Goal: Contribute content: Add original content to the website for others to see

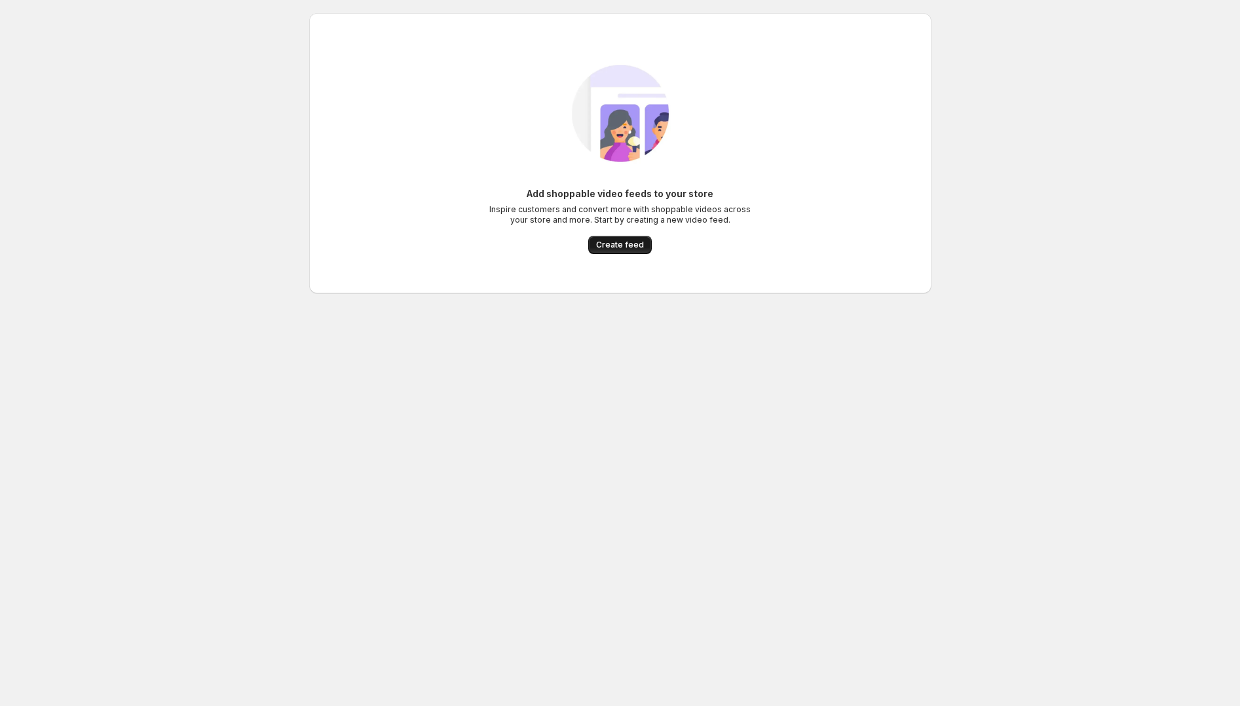
click at [611, 244] on span "Create feed" at bounding box center [620, 245] width 48 height 10
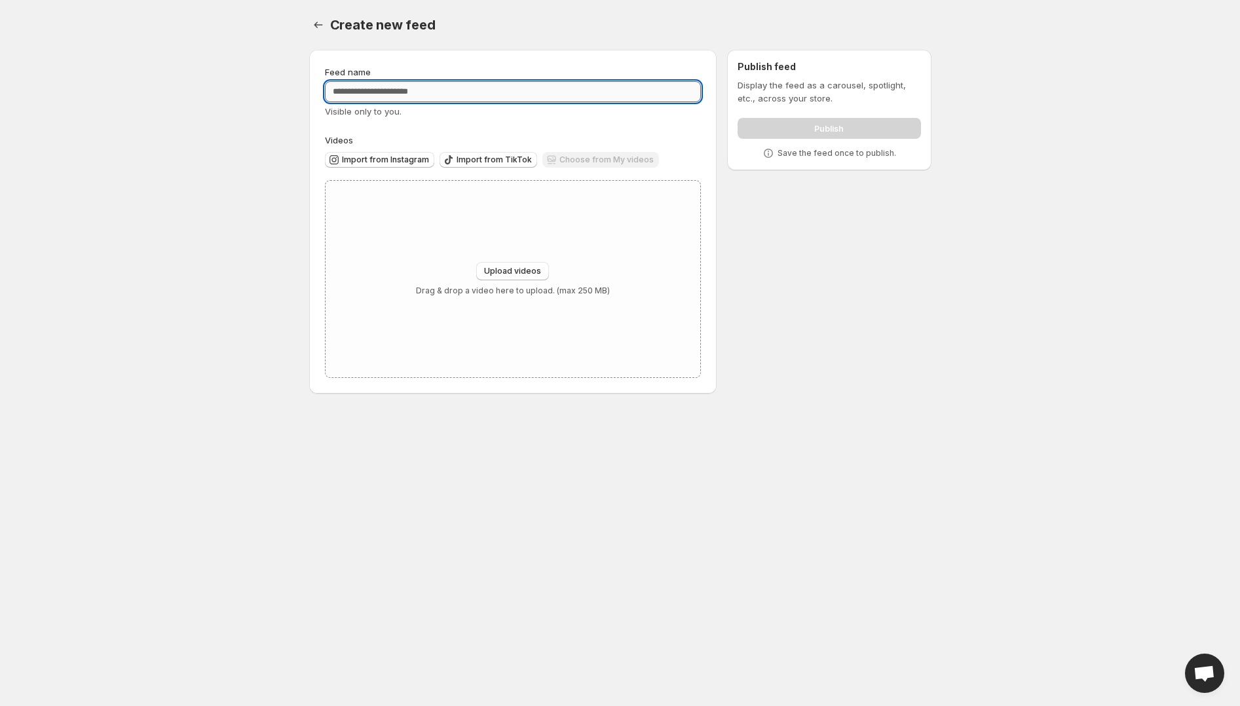
click at [454, 84] on input "Feed name" at bounding box center [513, 91] width 377 height 21
type input "**********"
click at [496, 274] on span "Upload videos" at bounding box center [512, 271] width 57 height 10
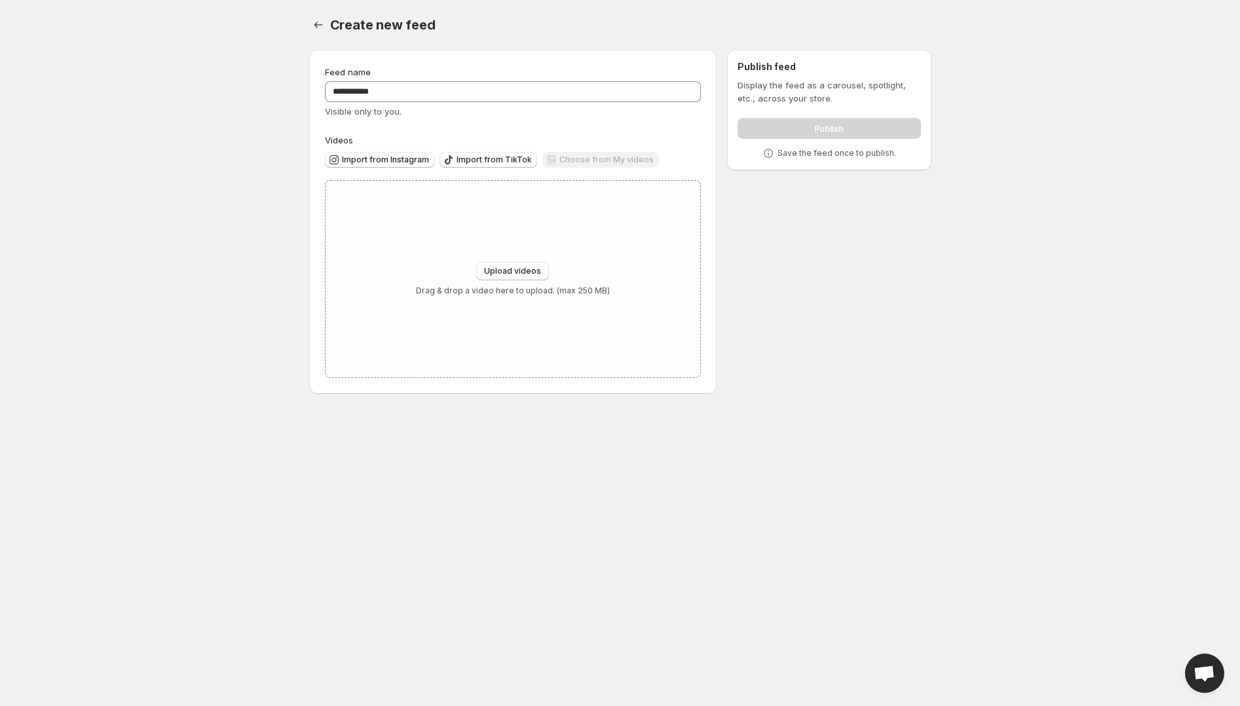
click at [557, 163] on div "Choose from My videos" at bounding box center [600, 161] width 117 height 18
click at [567, 162] on div "Choose from My videos" at bounding box center [600, 161] width 117 height 18
click at [568, 162] on div "Choose from My videos" at bounding box center [600, 161] width 117 height 18
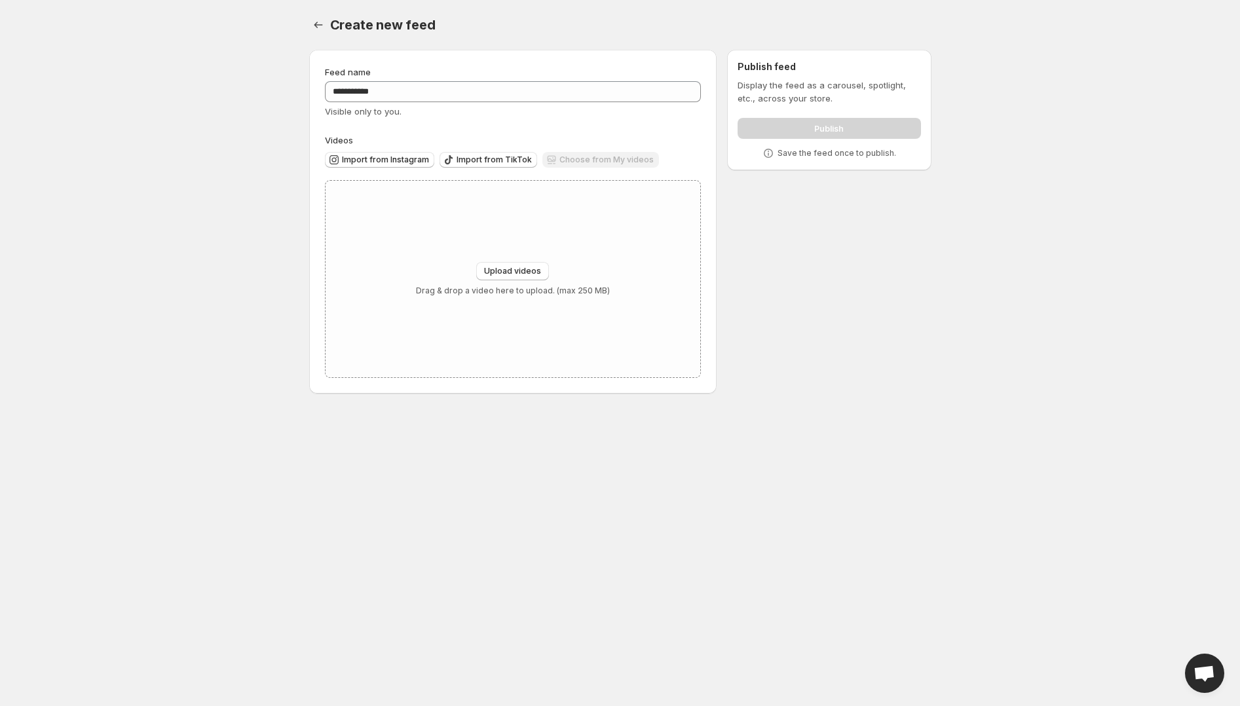
click at [568, 162] on div "Choose from My videos" at bounding box center [600, 161] width 117 height 18
click at [523, 272] on span "Upload videos" at bounding box center [512, 271] width 57 height 10
click at [580, 157] on div "Choose from My videos" at bounding box center [600, 161] width 117 height 18
click at [590, 162] on div "Choose from My videos" at bounding box center [600, 161] width 117 height 18
click at [591, 162] on div "Choose from My videos" at bounding box center [600, 161] width 117 height 18
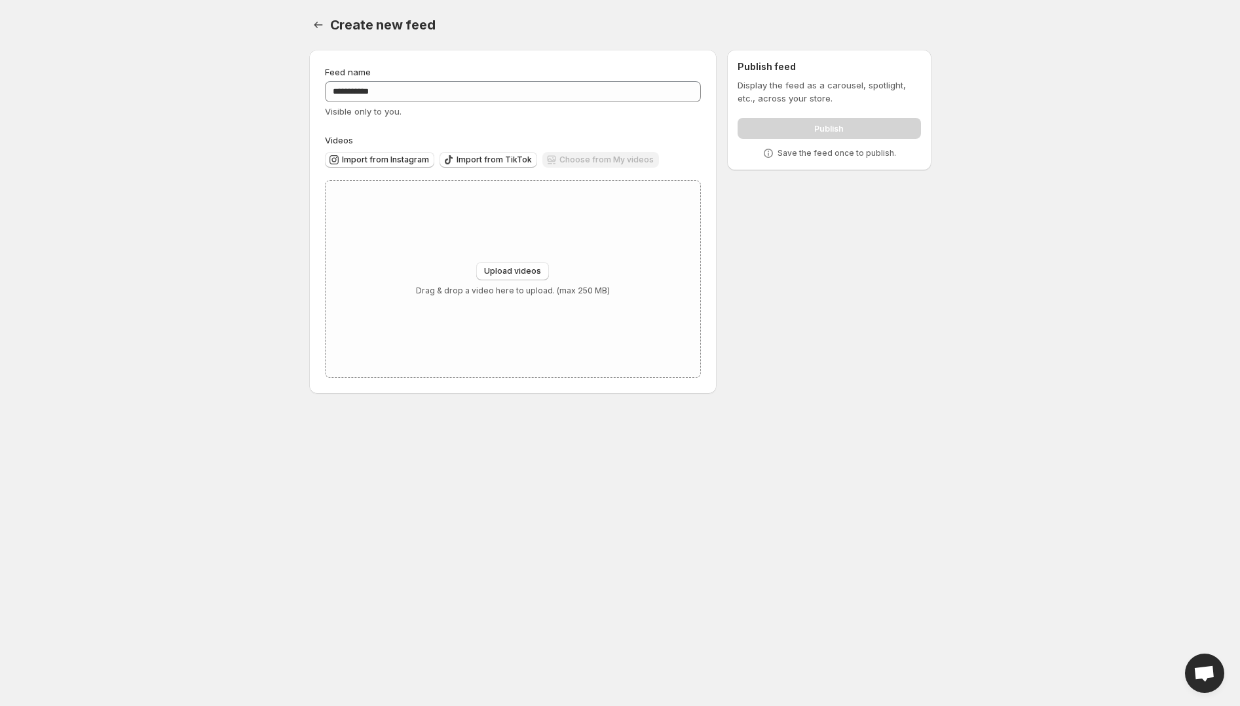
click at [591, 162] on div "Choose from My videos" at bounding box center [600, 161] width 117 height 18
click at [526, 272] on span "Upload videos" at bounding box center [512, 271] width 57 height 10
type input "**********"
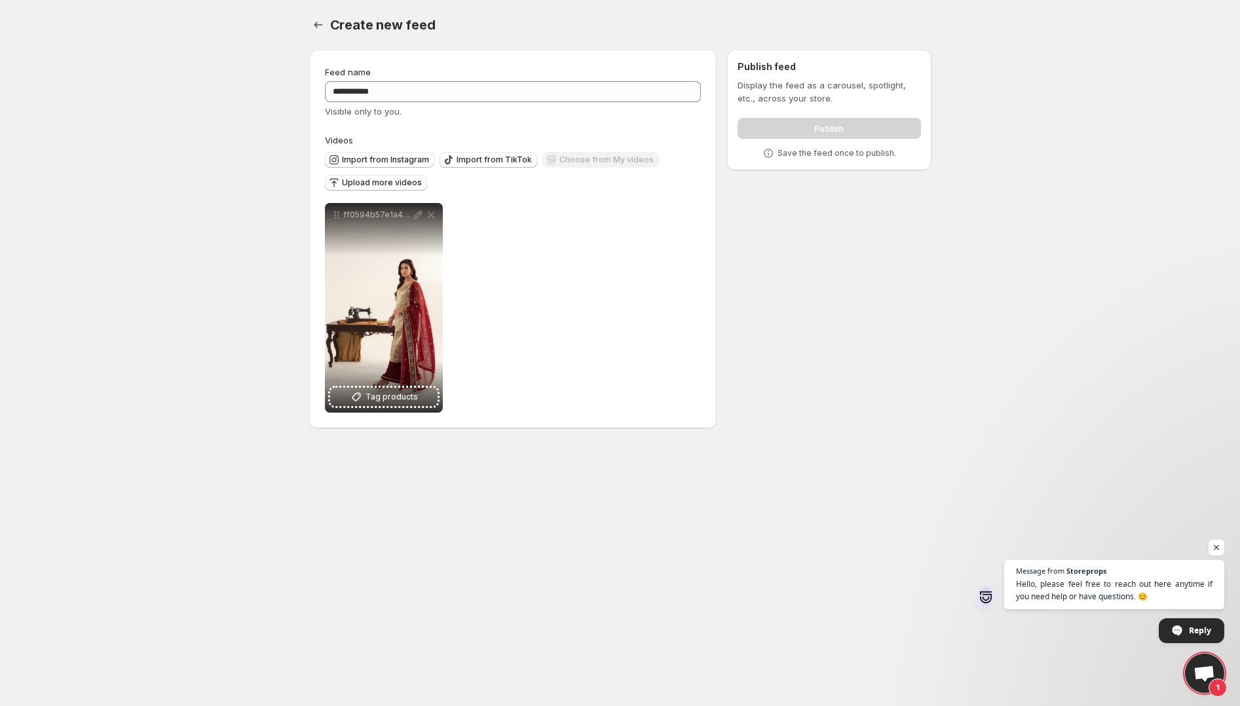
click at [620, 476] on body "**********" at bounding box center [620, 353] width 1240 height 706
click at [401, 183] on span "Upload more videos" at bounding box center [382, 183] width 80 height 10
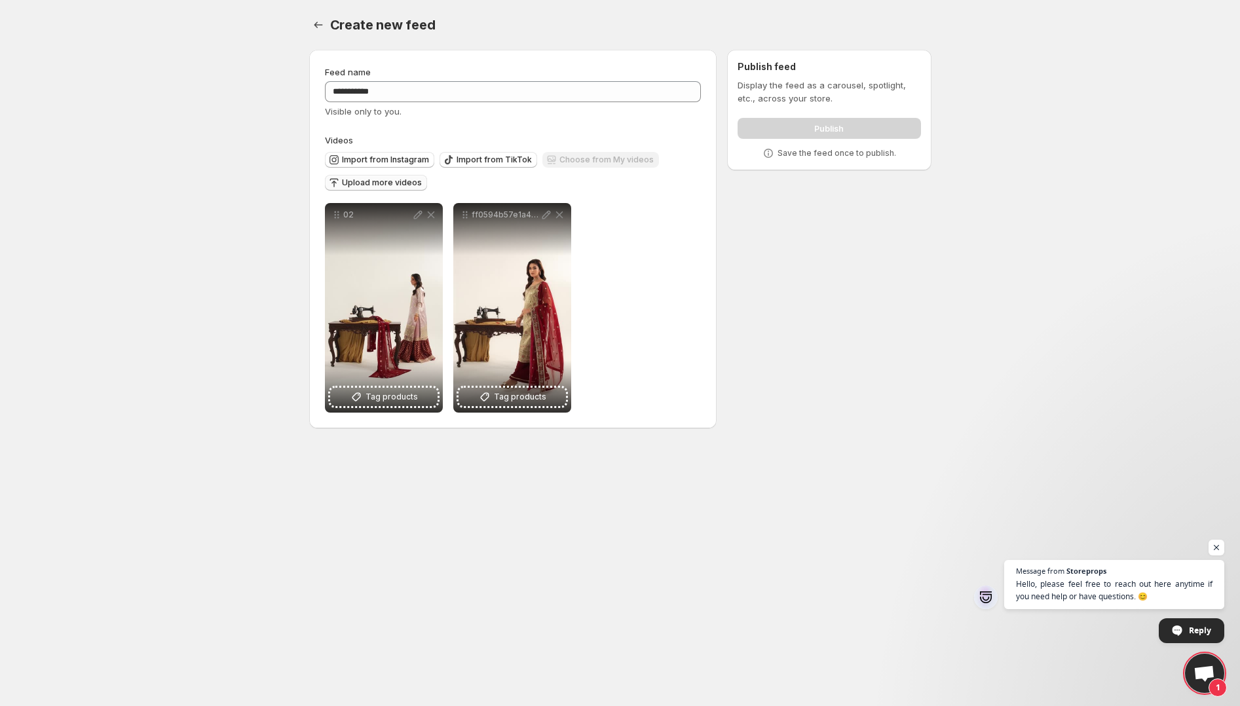
click at [398, 185] on span "Upload more videos" at bounding box center [382, 183] width 80 height 10
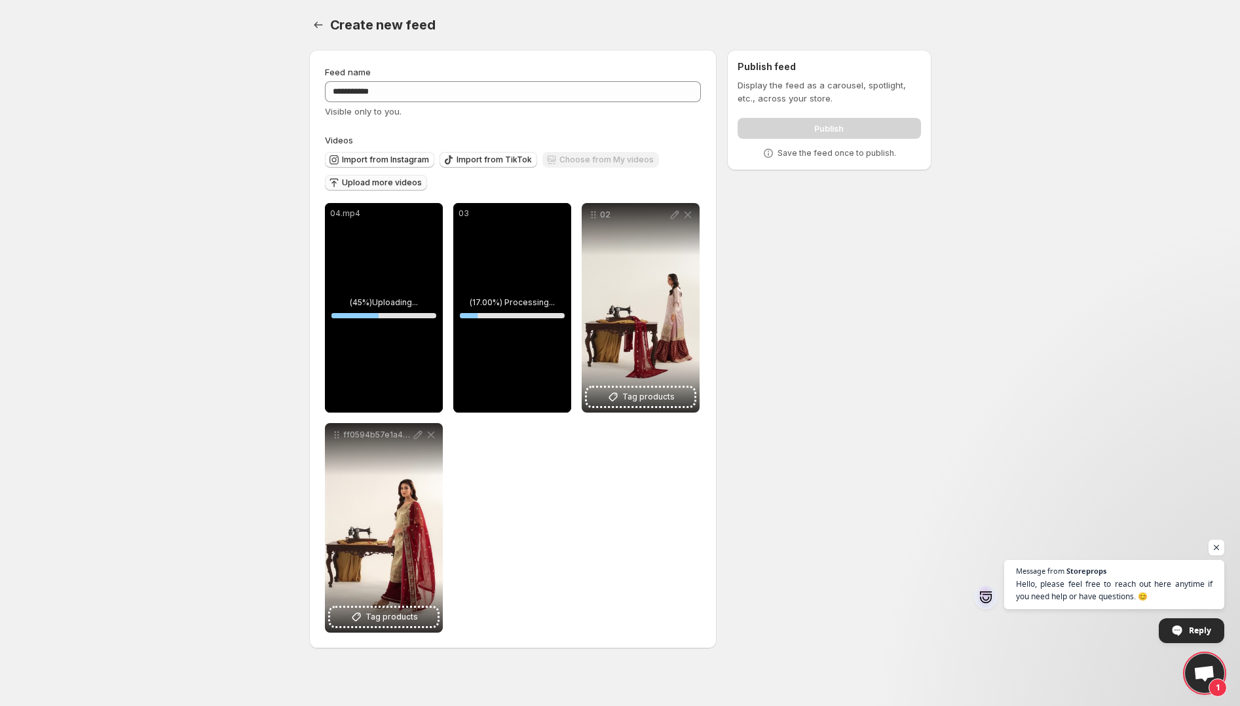
click at [390, 527] on div "ff0594b57e1a4adda2960246aa847e92" at bounding box center [384, 528] width 118 height 210
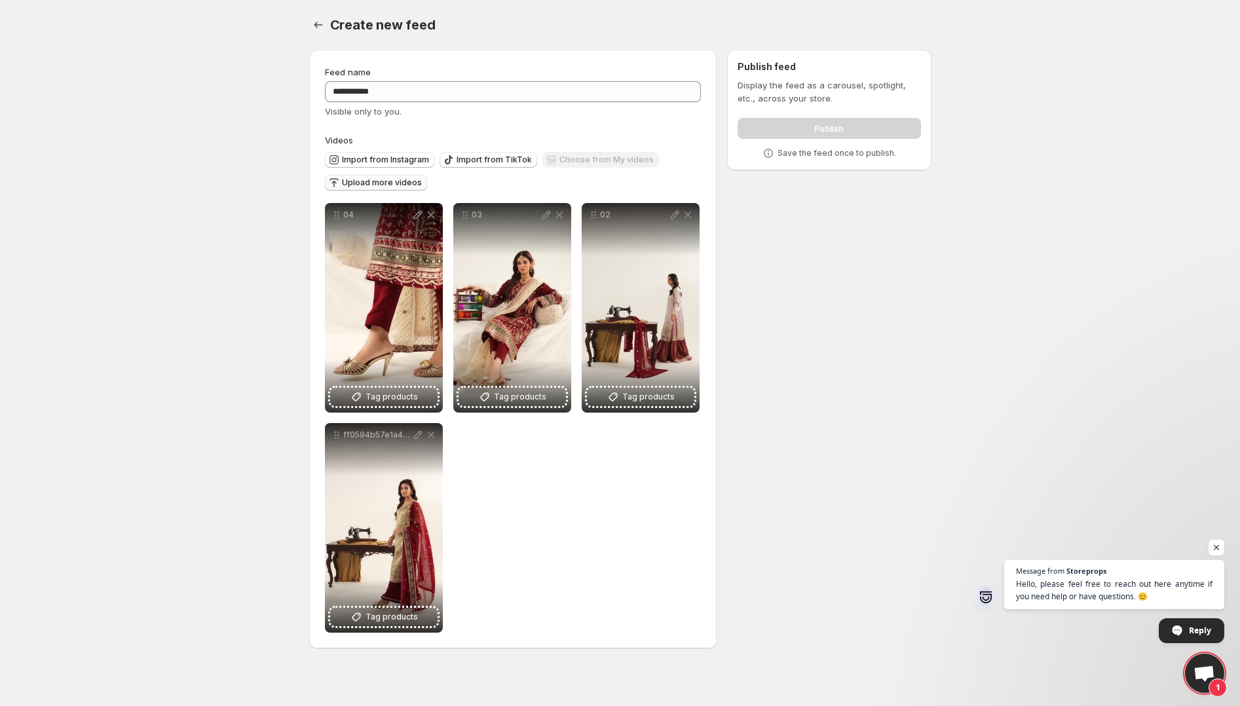
click at [824, 127] on div "Publish" at bounding box center [829, 126] width 183 height 26
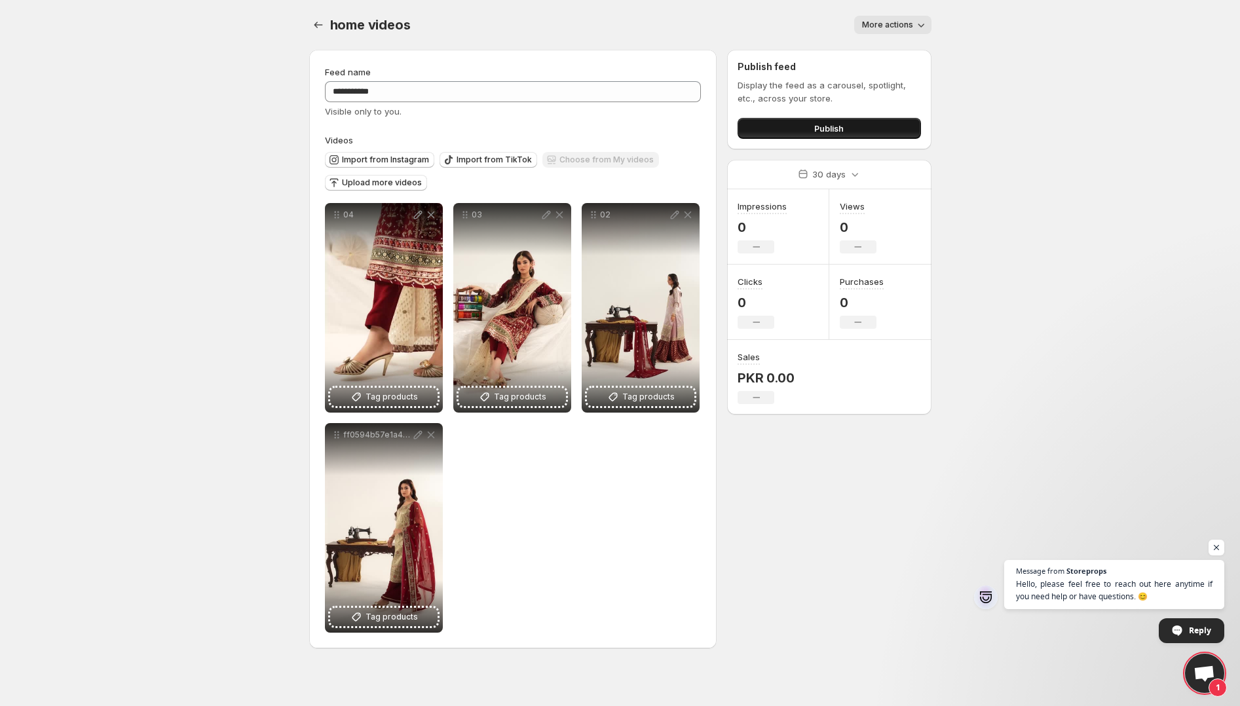
click at [842, 128] on span "Publish" at bounding box center [828, 128] width 29 height 13
click at [835, 133] on span "Publish" at bounding box center [828, 128] width 29 height 13
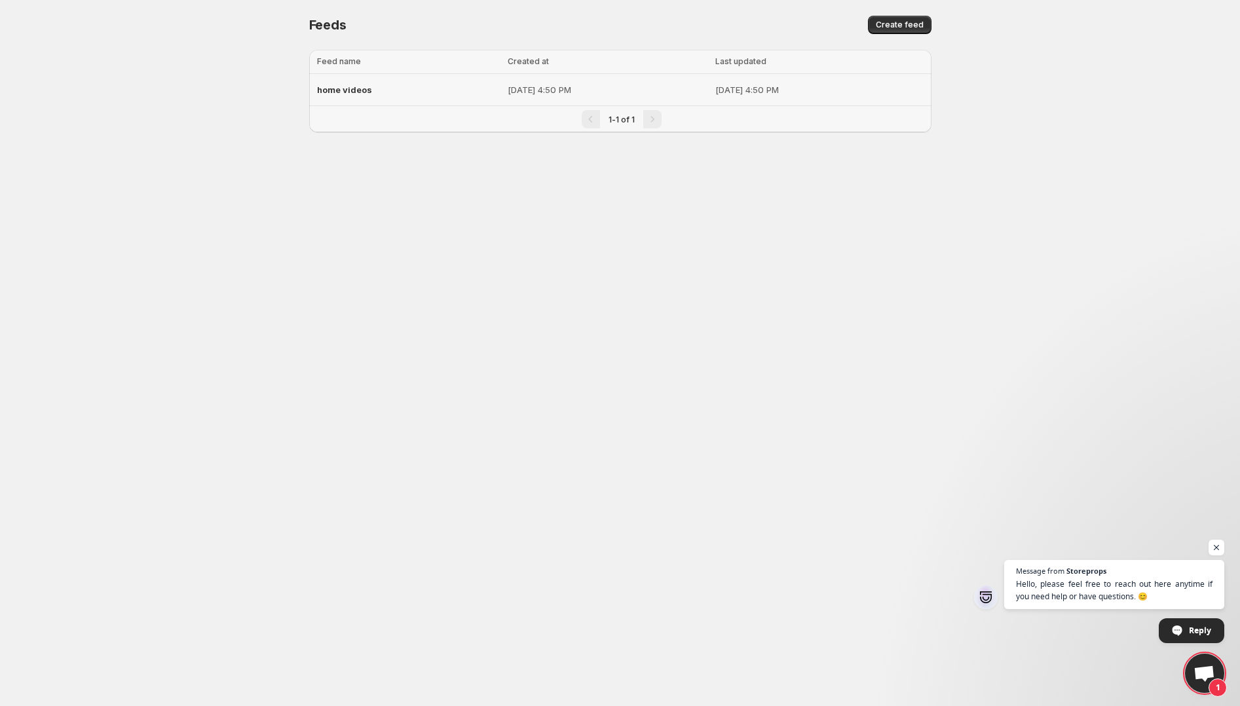
click at [562, 77] on td "Sep 24, 2025, 4:50 PM" at bounding box center [608, 90] width 208 height 32
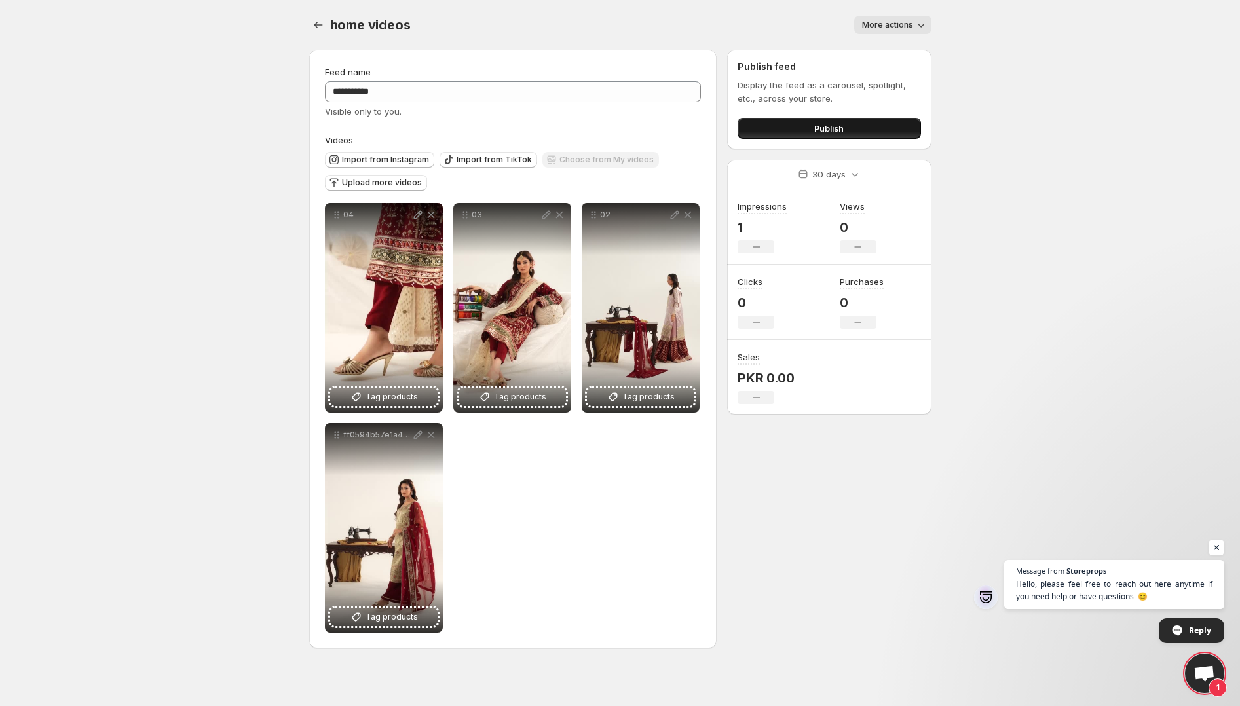
click at [827, 123] on span "Publish" at bounding box center [828, 128] width 29 height 13
